Goal: Task Accomplishment & Management: Manage account settings

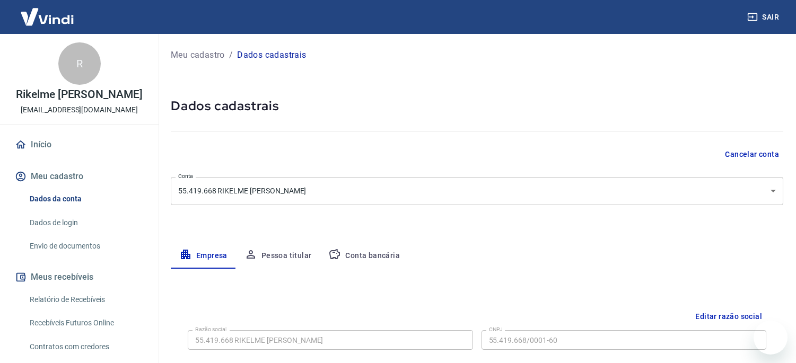
select select "MG"
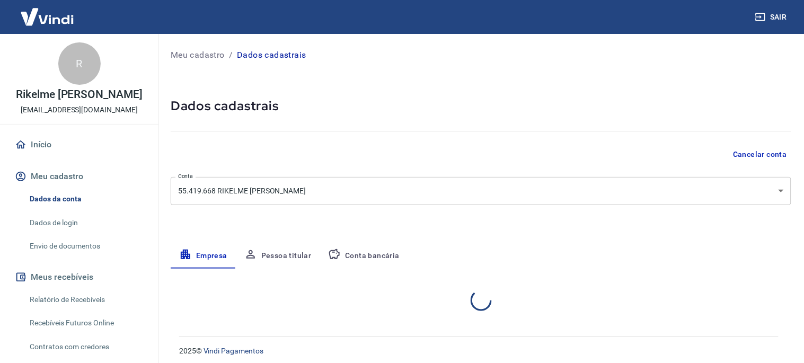
select select "MG"
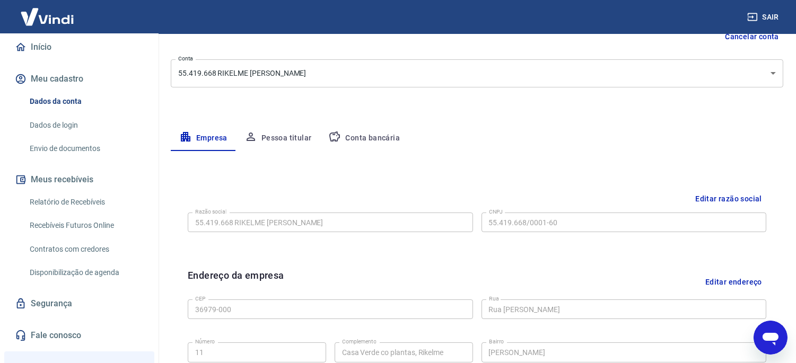
scroll to position [91, 0]
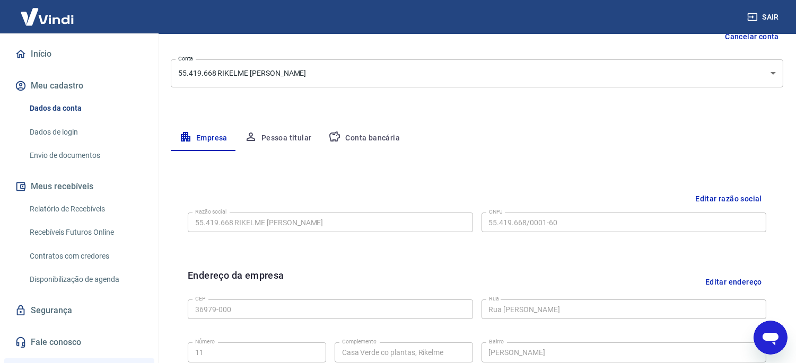
click at [77, 154] on link "Envio de documentos" at bounding box center [85, 156] width 120 height 22
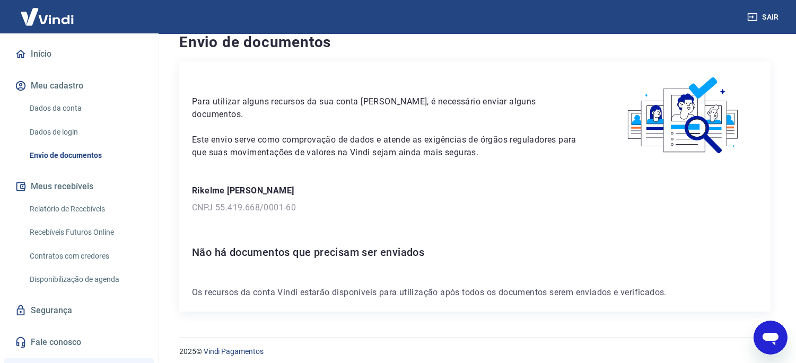
scroll to position [20, 0]
